Goal: Task Accomplishment & Management: Use online tool/utility

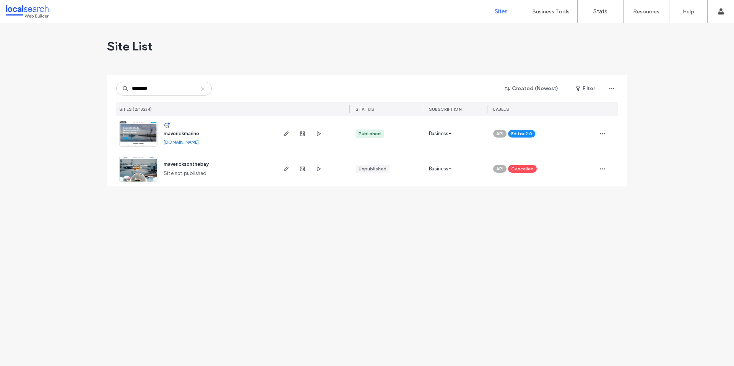
type input "********"
click at [184, 135] on span "maverickmarine" at bounding box center [182, 134] width 36 height 6
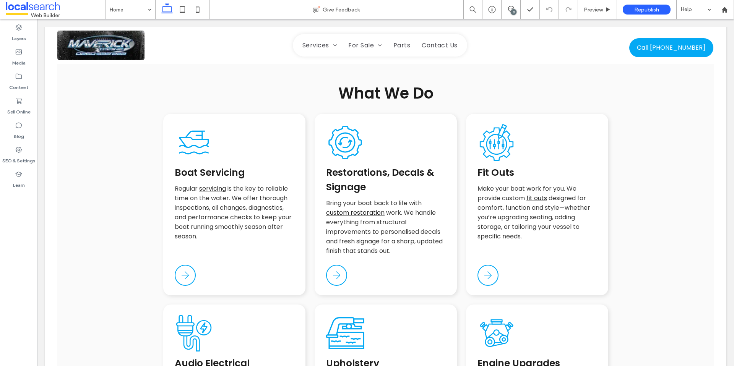
scroll to position [724, 0]
click at [506, 11] on span at bounding box center [511, 9] width 19 height 6
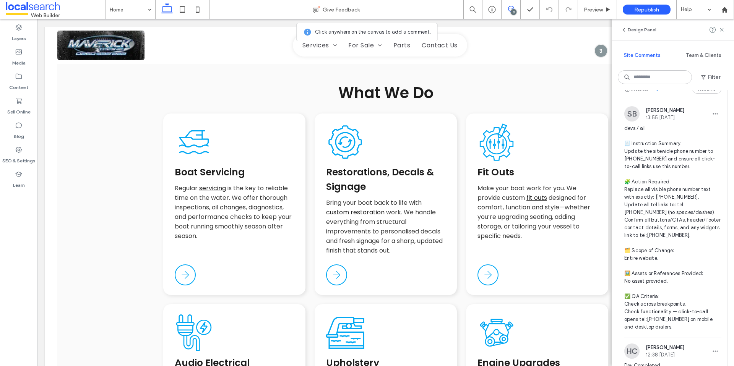
scroll to position [20, 0]
click at [725, 32] on div "Design Panel" at bounding box center [673, 29] width 122 height 21
click at [724, 30] on icon at bounding box center [722, 30] width 6 height 6
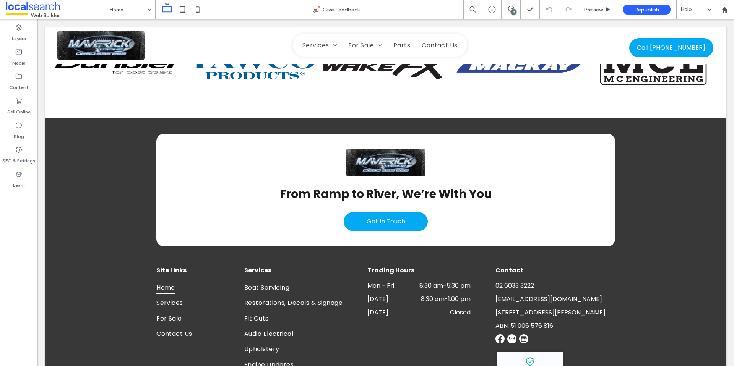
scroll to position [1635, 0]
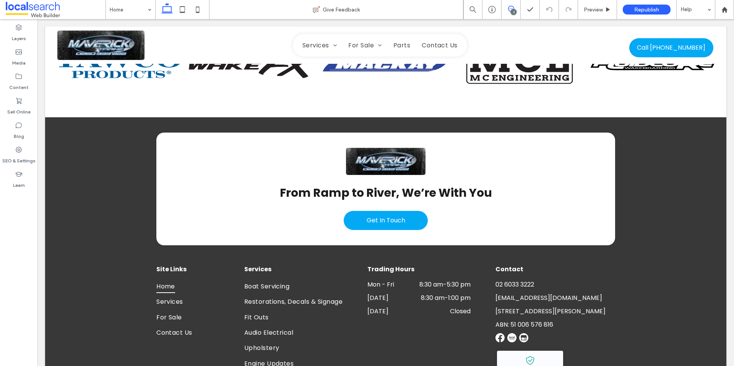
click at [510, 6] on use at bounding box center [511, 9] width 6 height 6
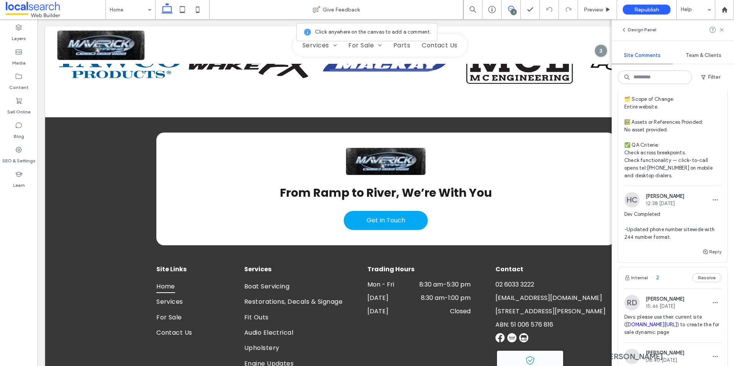
scroll to position [0, 0]
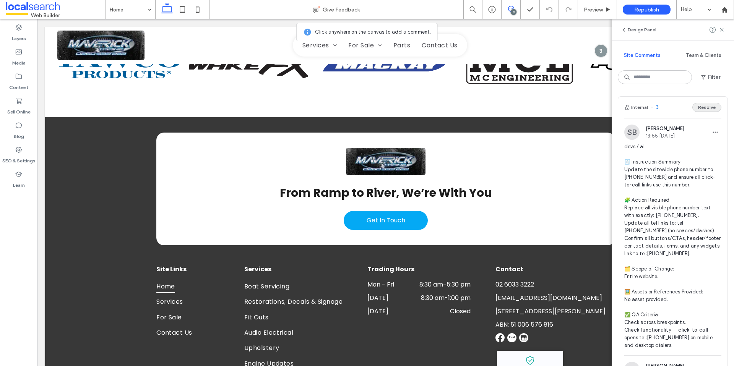
click at [703, 107] on button "Resolve" at bounding box center [707, 107] width 29 height 9
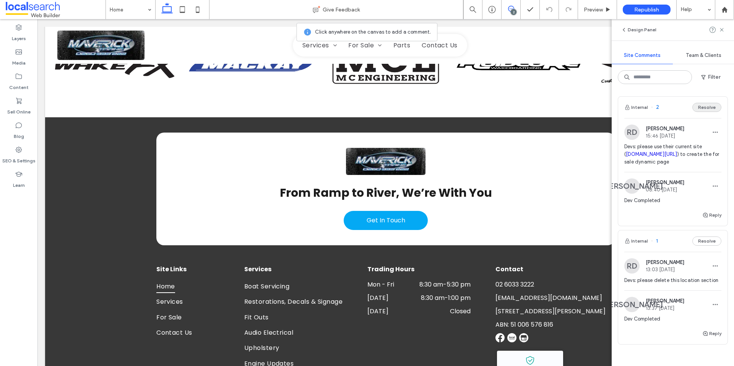
click at [706, 111] on button "Resolve" at bounding box center [707, 107] width 29 height 9
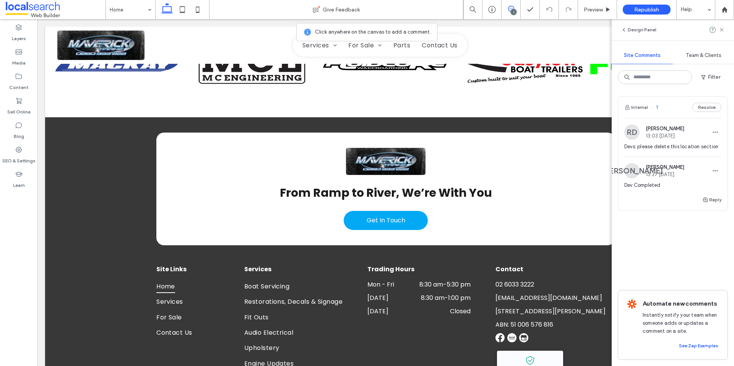
click at [706, 111] on button "Resolve" at bounding box center [707, 107] width 29 height 9
